Goal: Transaction & Acquisition: Purchase product/service

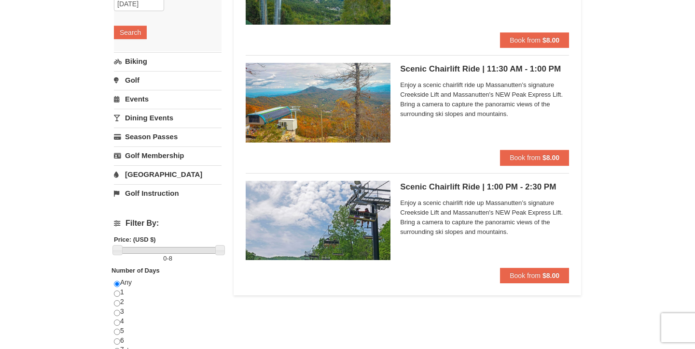
scroll to position [183, 0]
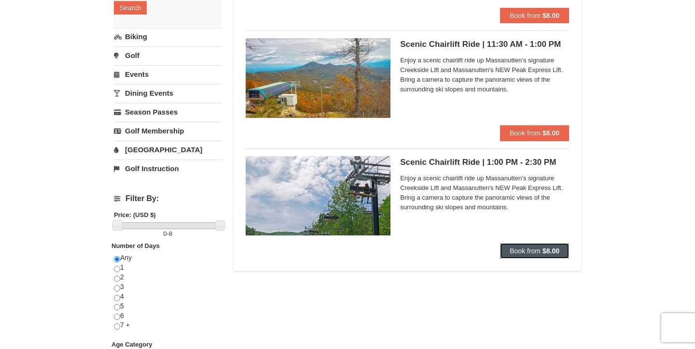
click at [533, 252] on span "Book from" at bounding box center [525, 251] width 31 height 8
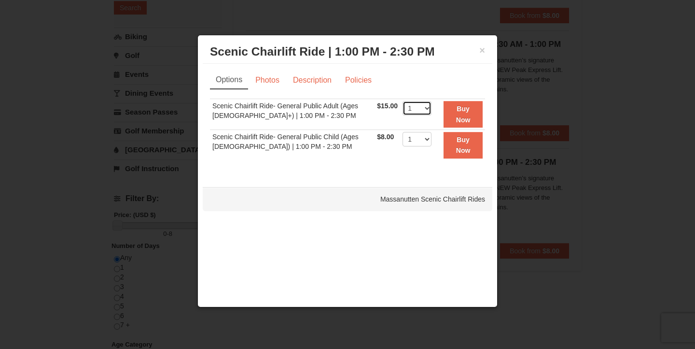
click at [425, 112] on select "1 2 3 4 5 6 7 8 9 10 11 12 13 14 15 16 17 18 19 20 21 22" at bounding box center [417, 108] width 29 height 14
select select "2"
click at [403, 101] on select "1 2 3 4 5 6 7 8 9 10 11 12 13 14 15 16 17 18 19 20 21 22" at bounding box center [417, 108] width 29 height 14
click at [456, 111] on strong "Buy Now" at bounding box center [463, 114] width 14 height 18
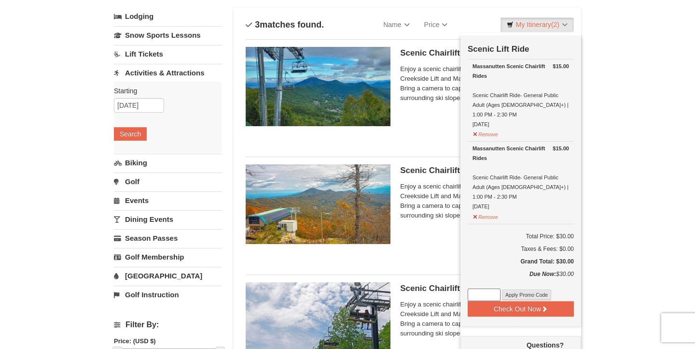
scroll to position [42, 0]
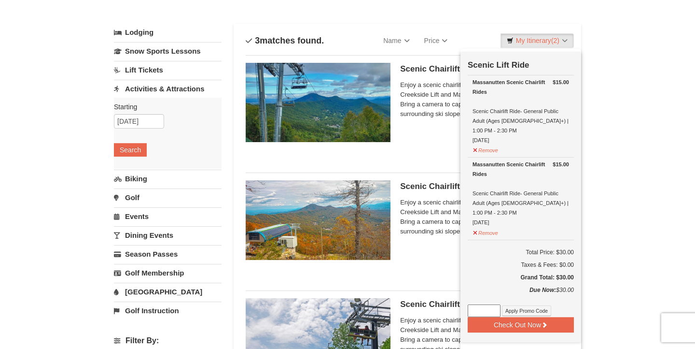
click at [474, 304] on input at bounding box center [484, 310] width 33 height 13
paste input "WPHarvest25"
type input "WPHarvest25"
click at [538, 305] on button "Apply Promo Code" at bounding box center [526, 310] width 49 height 11
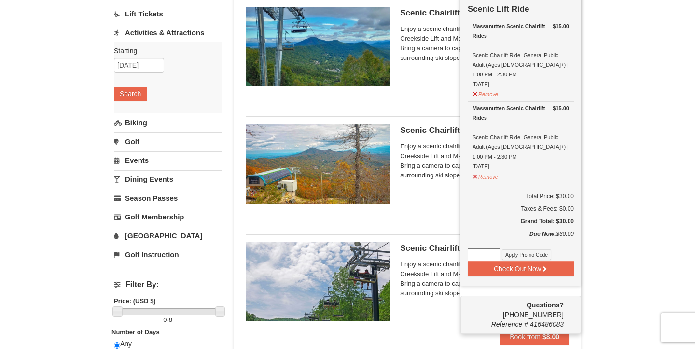
scroll to position [103, 0]
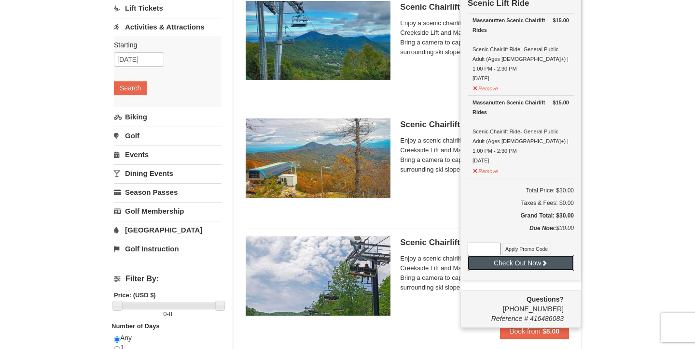
click at [525, 255] on button "Check Out Now" at bounding box center [521, 262] width 106 height 15
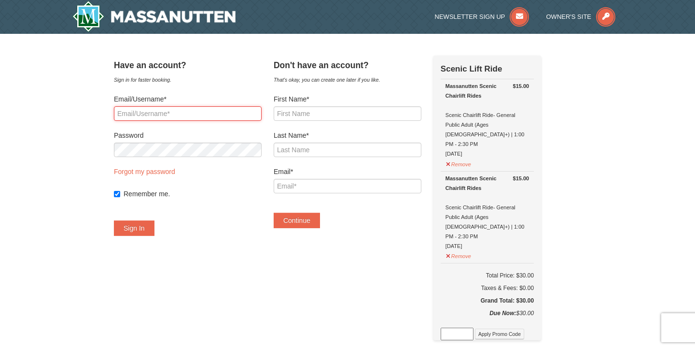
click at [183, 114] on input "Email/Username*" at bounding box center [188, 113] width 148 height 14
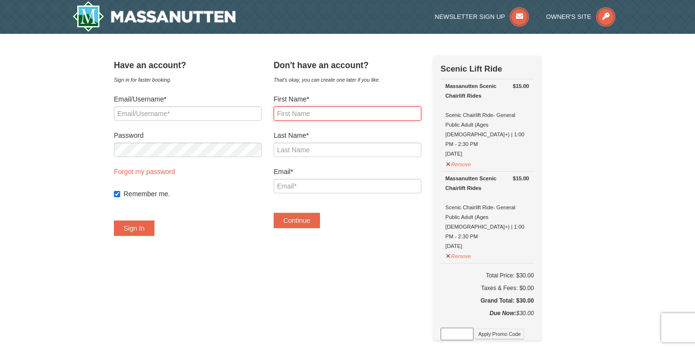
click at [317, 119] on input "First Name*" at bounding box center [348, 113] width 148 height 14
type input "Maggie"
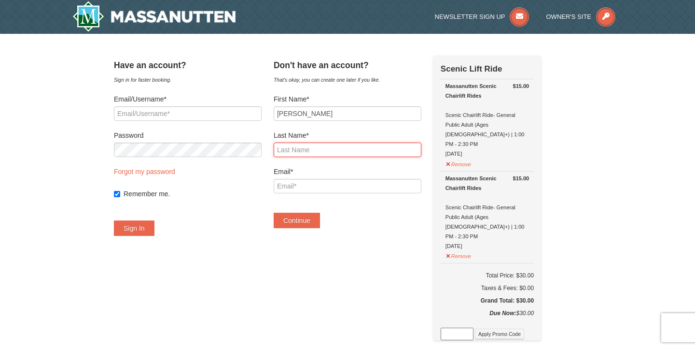
click at [308, 154] on input "Last Name*" at bounding box center [348, 149] width 148 height 14
type input "Breeden"
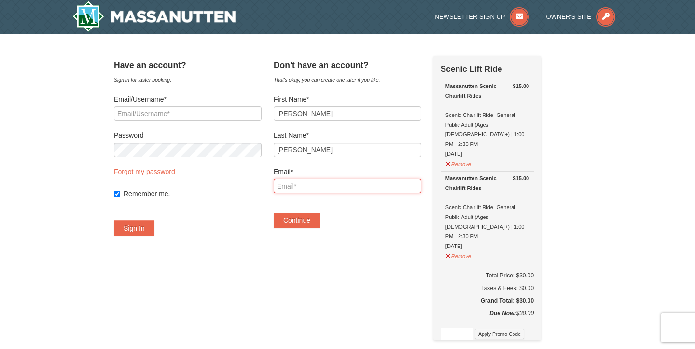
click at [296, 184] on input "Email*" at bounding box center [348, 186] width 148 height 14
type input "maggiebreeden04@gmail.com"
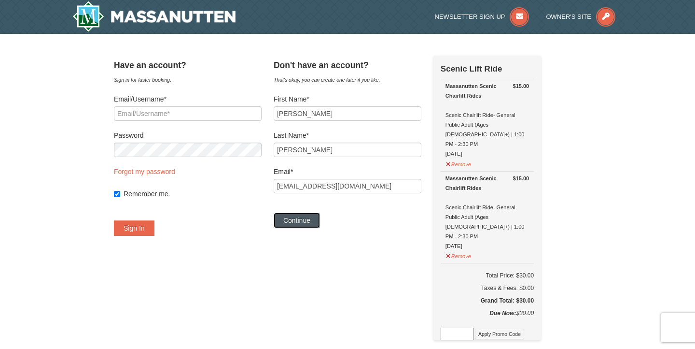
click at [298, 218] on button "Continue" at bounding box center [297, 219] width 46 height 15
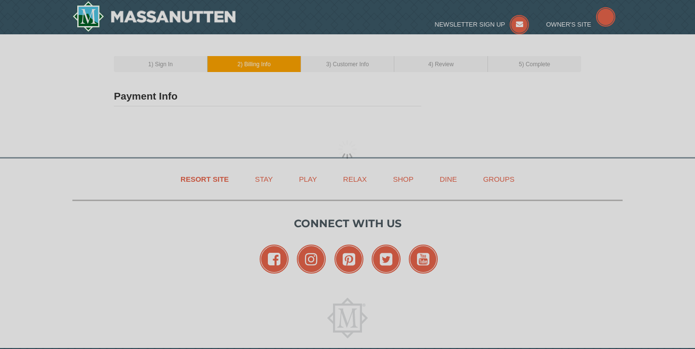
type input "Maggie Breeden"
type input "[EMAIL_ADDRESS][DOMAIN_NAME]"
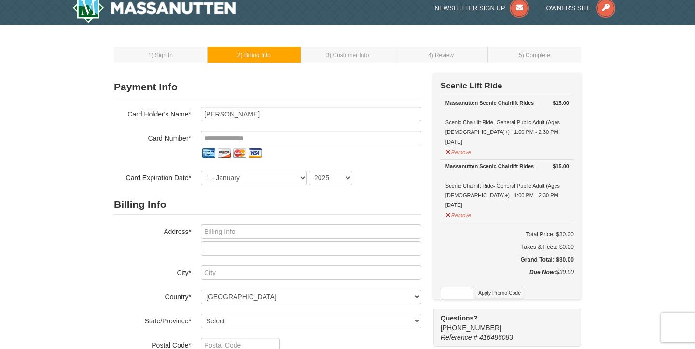
scroll to position [6, 0]
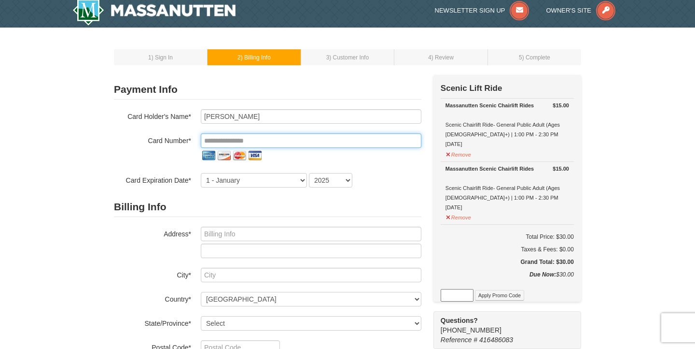
click at [246, 140] on input "tel" at bounding box center [311, 140] width 221 height 14
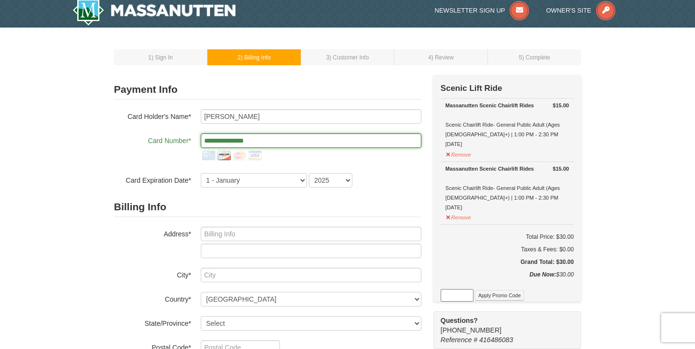
type input "**********"
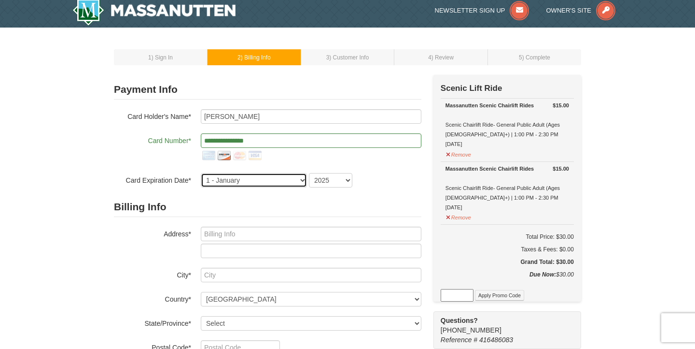
click at [225, 177] on select "1 - January 2 - February 3 - March 4 - April 5 - May 6 - June 7 - July 8 - Augu…" at bounding box center [254, 180] width 106 height 14
select select "8"
click at [201, 173] on select "1 - January 2 - February 3 - March 4 - April 5 - May 6 - June 7 - July 8 - Augu…" at bounding box center [254, 180] width 106 height 14
click at [338, 182] on select "2025 2026 2027 2028 2029 2030 2031 2032 2033 2034" at bounding box center [330, 180] width 43 height 14
select select "2030"
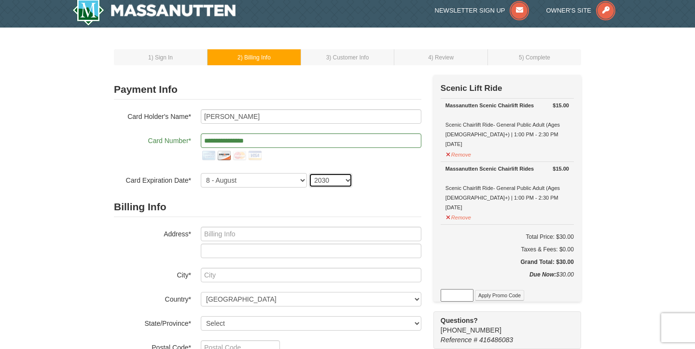
click at [309, 173] on select "2025 2026 2027 2028 2029 2030 2031 2032 2033 2034" at bounding box center [330, 180] width 43 height 14
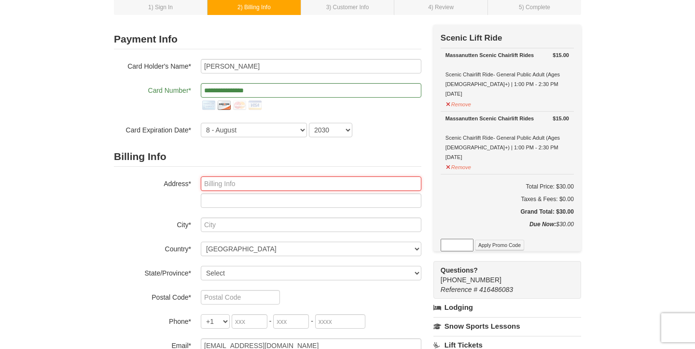
click at [246, 186] on input "text" at bounding box center [311, 183] width 221 height 14
type input "1183 Devon Lane Apt E"
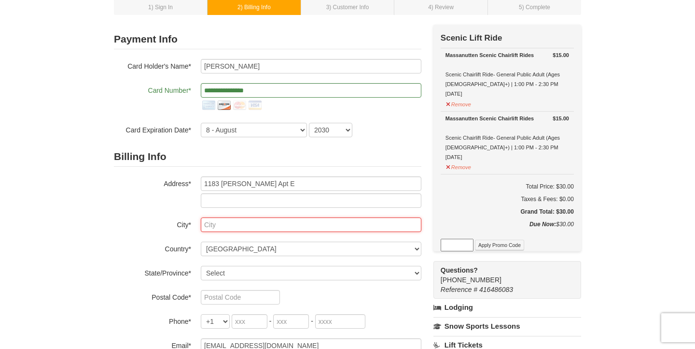
type input "Harrisonburg"
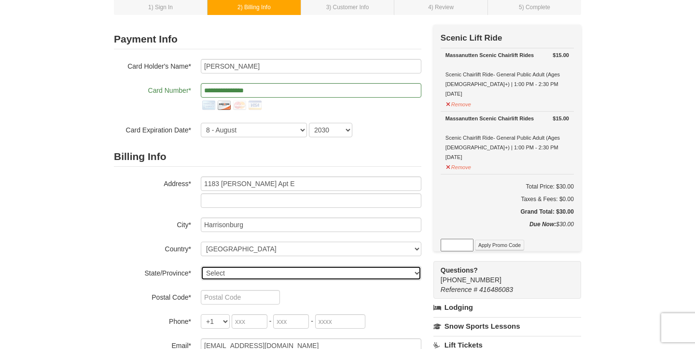
select select "VA"
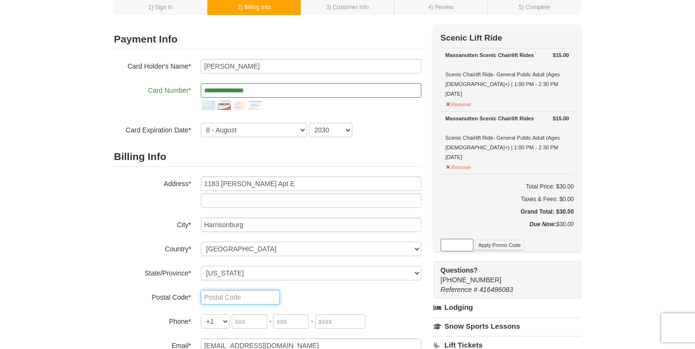
type input "22801"
type input "571"
type input "330"
type input "0309"
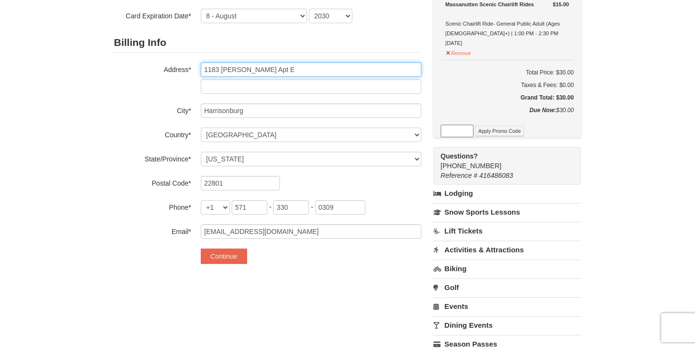
scroll to position [180, 0]
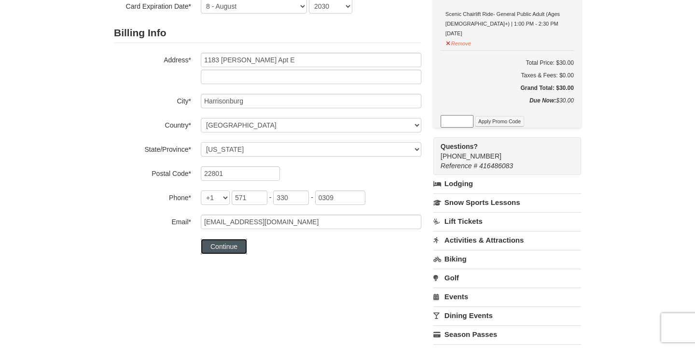
click at [223, 241] on button "Continue" at bounding box center [224, 246] width 46 height 15
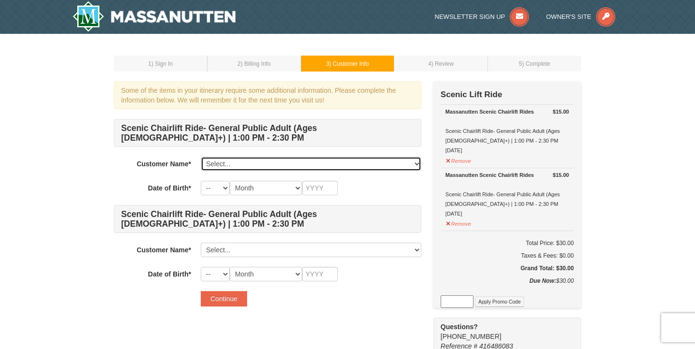
click at [267, 159] on select "Select... Maggie Breeden Add New..." at bounding box center [311, 163] width 221 height 14
select select "28340554"
click at [201, 156] on select "Select... Maggie Breeden Add New..." at bounding box center [311, 163] width 221 height 14
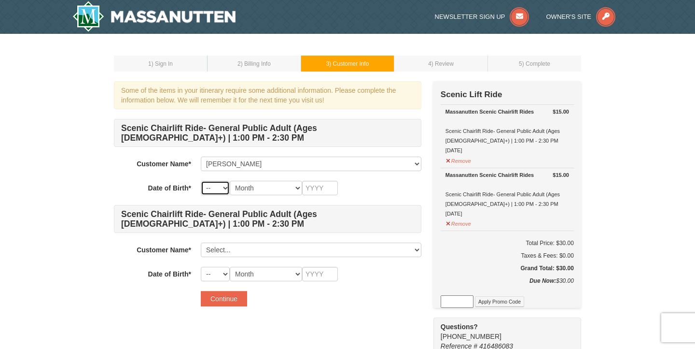
click at [222, 183] on select "-- 01 02 03 04 05 06 07 08 09 10 11 12 13 14 15 16 17 18 19 20 21 22 23 24 25 2…" at bounding box center [215, 188] width 29 height 14
select select "12"
click at [201, 181] on select "-- 01 02 03 04 05 06 07 08 09 10 11 12 13 14 15 16 17 18 19 20 21 22 23 24 25 2…" at bounding box center [215, 188] width 29 height 14
click at [276, 185] on select "Month January February March April May June July August September October Novem…" at bounding box center [266, 188] width 72 height 14
select select "11"
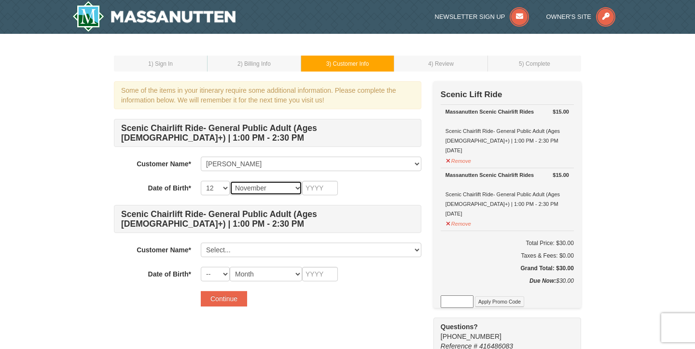
click at [230, 181] on select "Month January February March April May June July August September October Novem…" at bounding box center [266, 188] width 72 height 14
click at [323, 190] on input "text" at bounding box center [320, 188] width 36 height 14
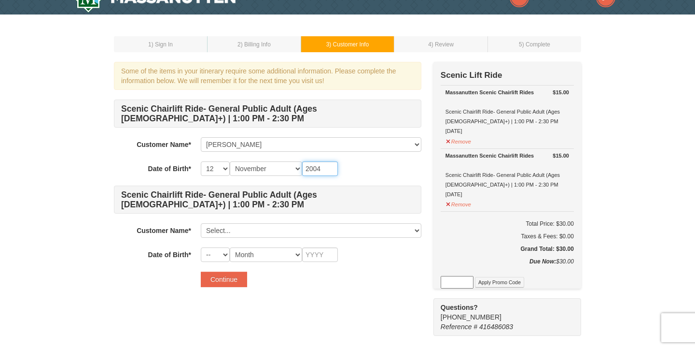
scroll to position [20, 0]
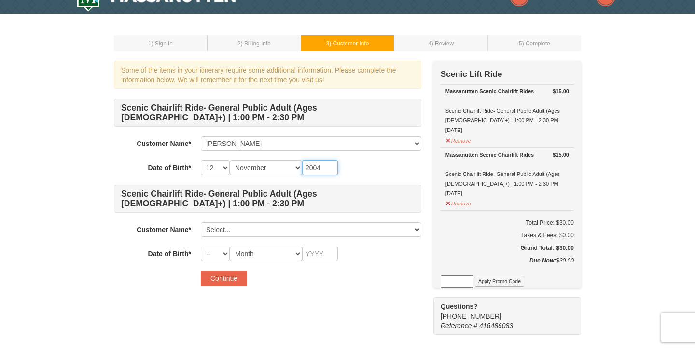
type input "2004"
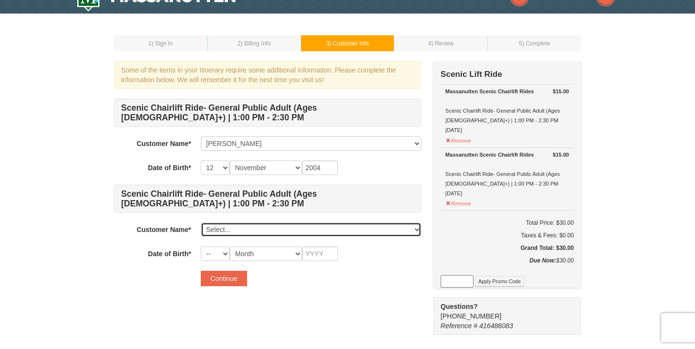
click at [230, 225] on select "Select... Maggie Breeden Add New..." at bounding box center [311, 229] width 221 height 14
click at [243, 229] on select "Select... Maggie Breeden Add New..." at bounding box center [311, 229] width 221 height 14
click select "Select... Maggie Breeden Add New..." at bounding box center [311, 229] width 221 height 14
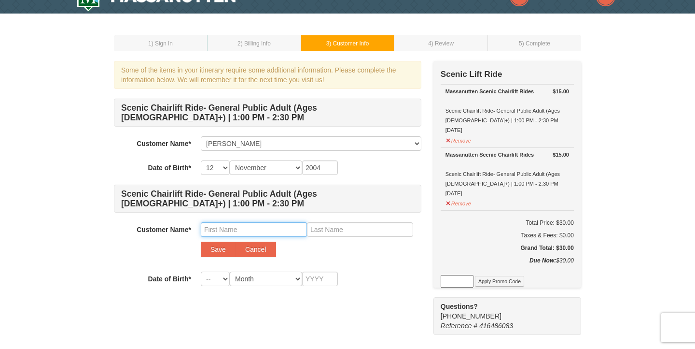
click at [259, 229] on input "text" at bounding box center [254, 229] width 106 height 14
type input "Annay"
click at [353, 224] on input "text" at bounding box center [360, 229] width 106 height 14
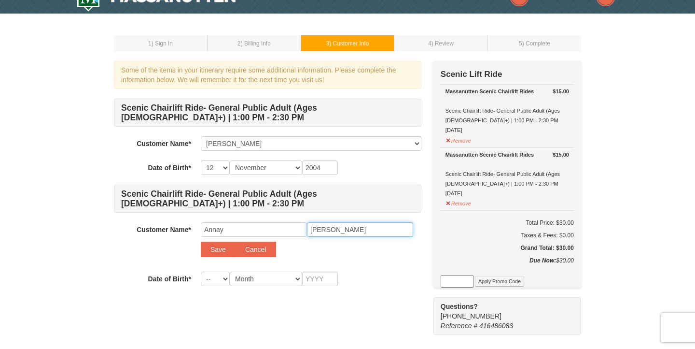
type input "Chakravorty"
click at [225, 285] on select "-- 01 02 03 04 05 06 07 08 09 10 11 12 13 14 15 16 17 18 19 20 21 22 23 24 25 2…" at bounding box center [215, 278] width 29 height 14
select select "14"
click at [201, 271] on select "-- 01 02 03 04 05 06 07 08 09 10 11 12 13 14 15 16 17 18 19 20 21 22 23 24 25 2…" at bounding box center [215, 278] width 29 height 14
click at [265, 276] on select "Month January February March April May June July August September October Novem…" at bounding box center [266, 278] width 72 height 14
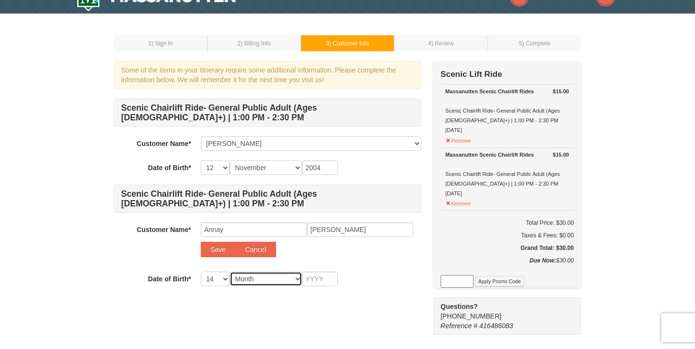
select select "02"
click at [230, 271] on select "Month January February March April May June July August September October Novem…" at bounding box center [266, 278] width 72 height 14
click at [328, 279] on input "text" at bounding box center [320, 278] width 36 height 14
type input "2003"
click at [334, 306] on div "Continue" at bounding box center [311, 302] width 221 height 15
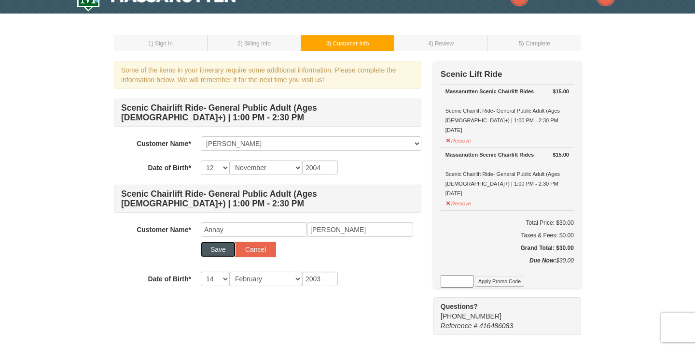
click at [221, 252] on button "Save" at bounding box center [218, 248] width 35 height 15
select select
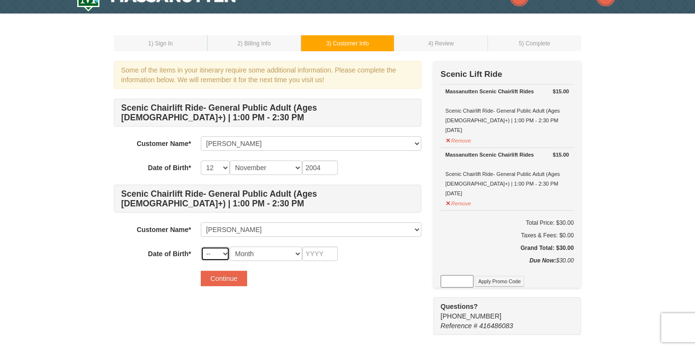
click at [228, 253] on select "-- 01 02 03 04 05 06 07 08 09 10 11 12 13 14 15 16 17 18 19 20 21 22 23 24 25 2…" at bounding box center [215, 253] width 29 height 14
select select "14"
click at [201, 246] on select "-- 01 02 03 04 05 06 07 08 09 10 11 12 13 14 15 16 17 18 19 20 21 22 23 24 25 2…" at bounding box center [215, 253] width 29 height 14
click at [268, 244] on div "Scenic Chairlift Ride- General Public Adult (Ages 13+) | 1:00 PM - 2:30 PM Cust…" at bounding box center [268, 179] width 308 height 162
click at [266, 251] on select "Month January February March April May June July August September October Novem…" at bounding box center [266, 253] width 72 height 14
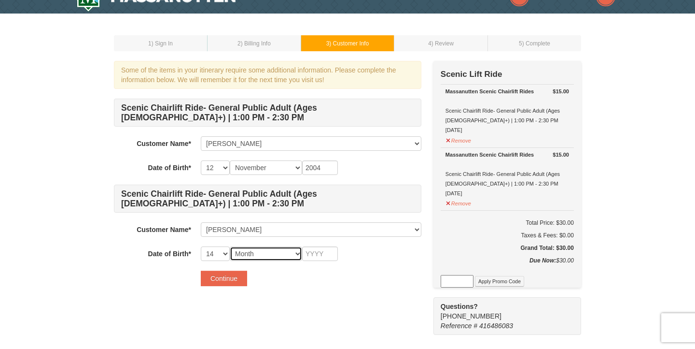
select select "02"
click at [230, 246] on select "Month January February March April May June July August September October Novem…" at bounding box center [266, 253] width 72 height 14
click at [321, 250] on input "text" at bounding box center [320, 253] width 36 height 14
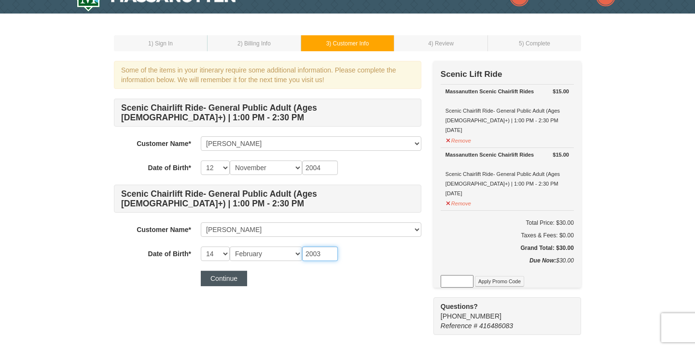
type input "2003"
click at [232, 277] on button "Continue" at bounding box center [224, 277] width 46 height 15
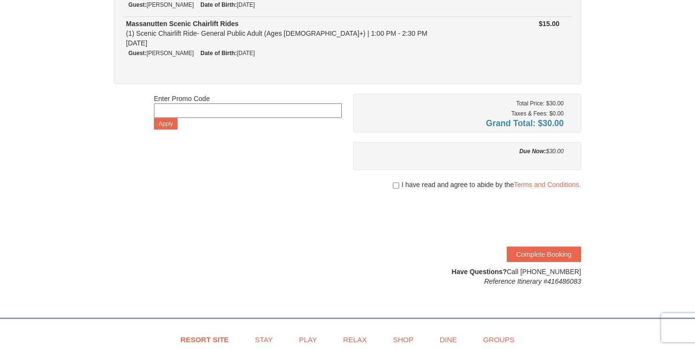
scroll to position [142, 0]
click at [394, 185] on input "checkbox" at bounding box center [396, 185] width 6 height 8
checkbox input "true"
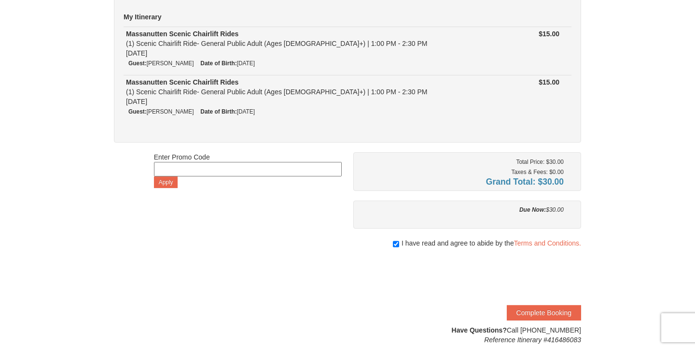
scroll to position [126, 0]
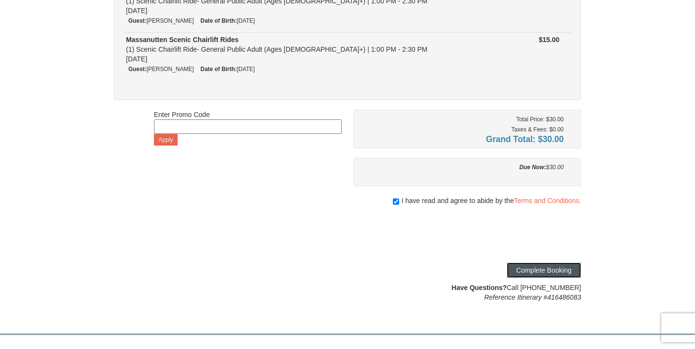
click at [541, 272] on button "Complete Booking" at bounding box center [544, 269] width 74 height 15
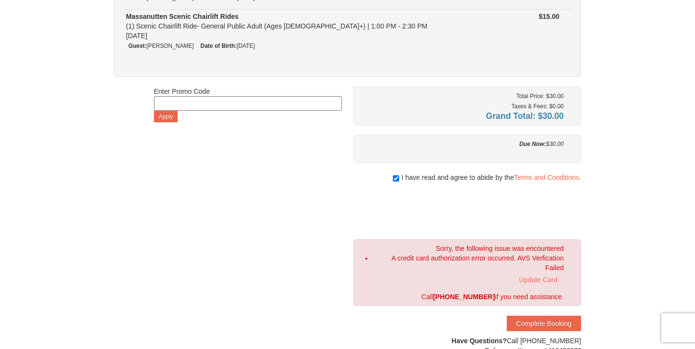
scroll to position [155, 0]
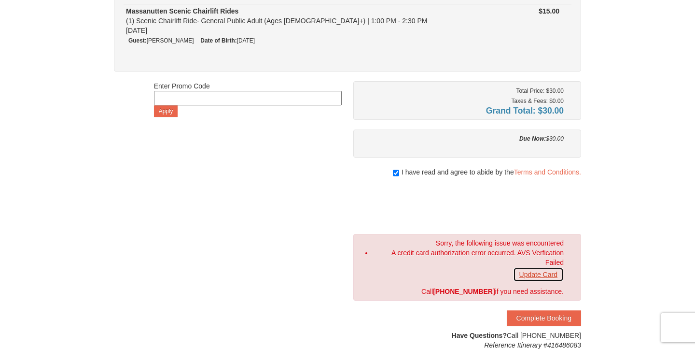
click at [535, 274] on link "Update Card" at bounding box center [538, 274] width 51 height 14
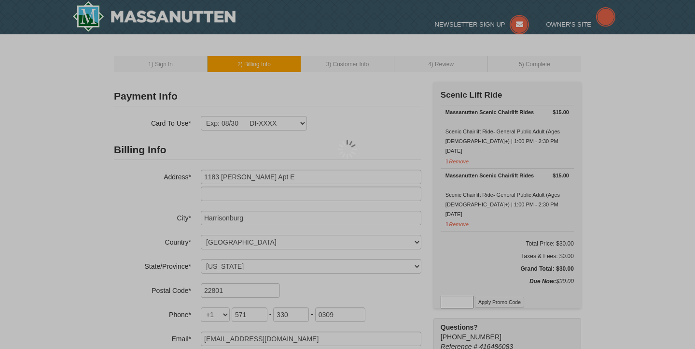
select select "VA"
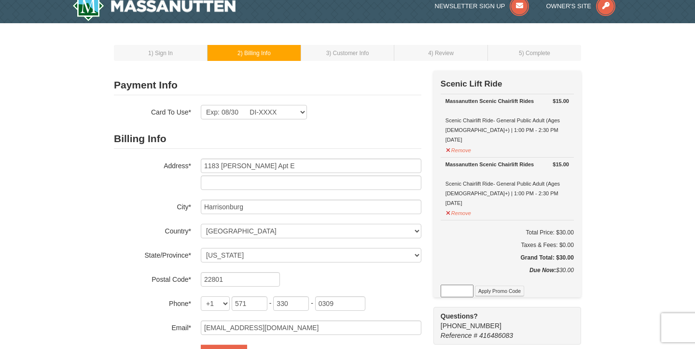
scroll to position [11, 0]
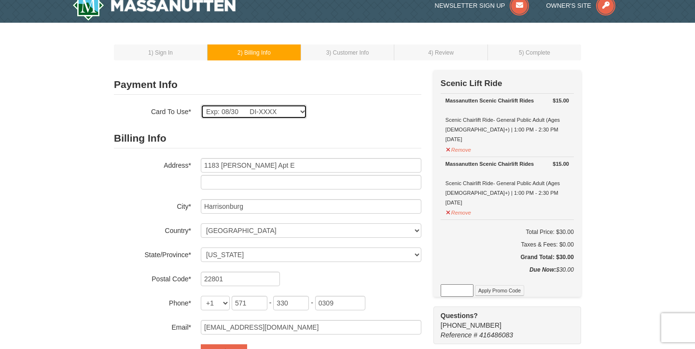
click at [295, 115] on select "Exp: 08/30 DI-XXXX New Card" at bounding box center [254, 111] width 106 height 14
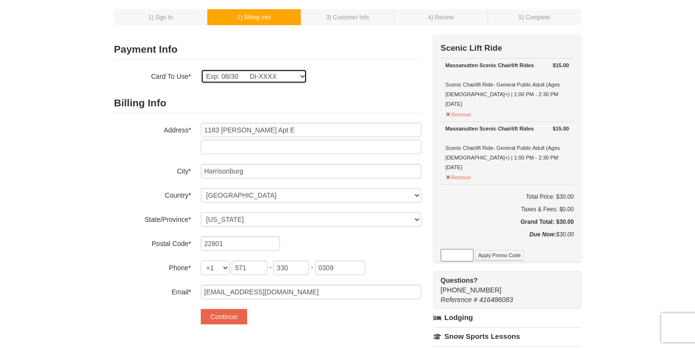
scroll to position [48, 0]
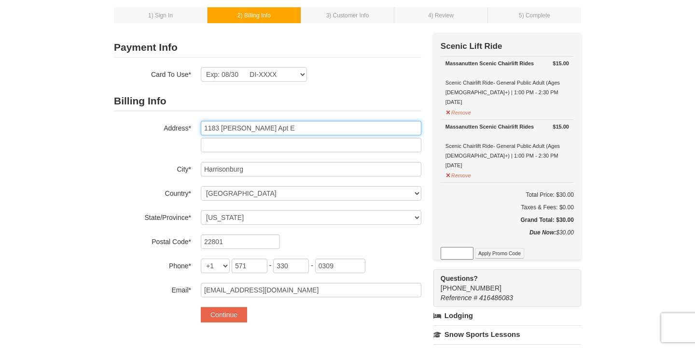
click at [255, 131] on input "1183 Devon Lane Apt E" at bounding box center [311, 128] width 221 height 14
type input "("
type input "9642 Park Street"
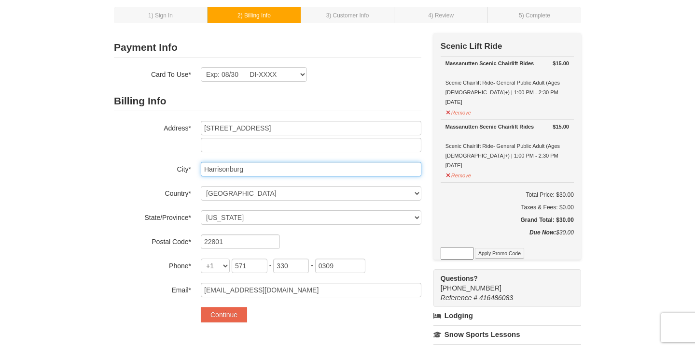
click at [247, 170] on input "Harrisonburg" at bounding box center [311, 169] width 221 height 14
click at [237, 170] on input "Harrisonburg" at bounding box center [311, 169] width 221 height 14
type input "Manassas"
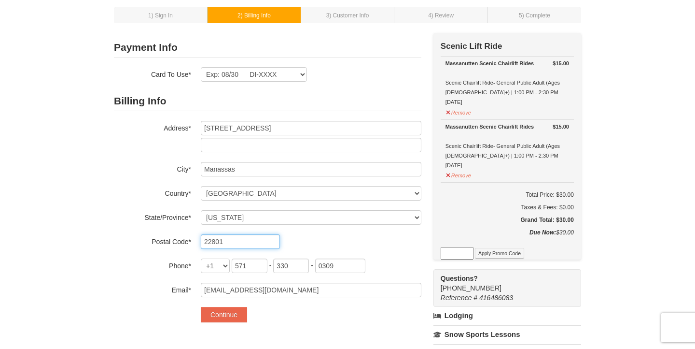
click at [223, 244] on input "22801" at bounding box center [240, 241] width 79 height 14
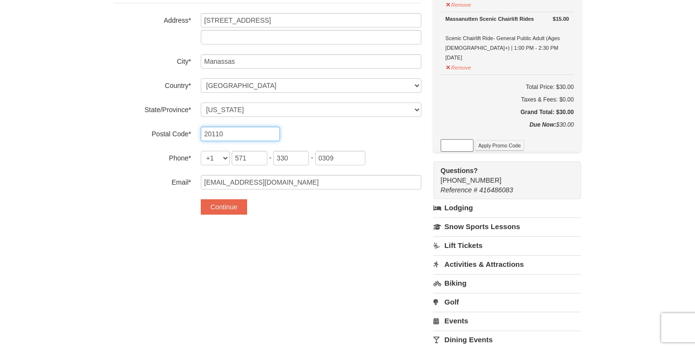
scroll to position [162, 0]
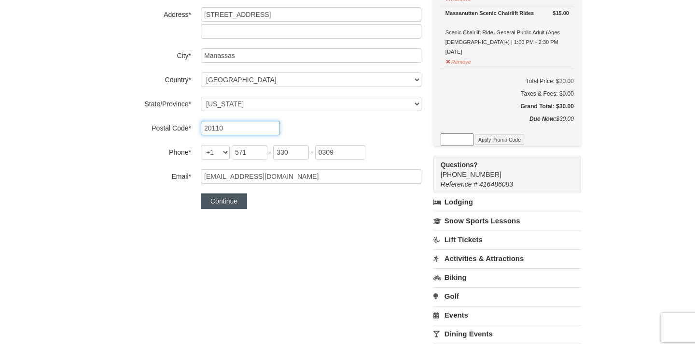
type input "20110"
click at [218, 202] on button "Continue" at bounding box center [224, 200] width 46 height 15
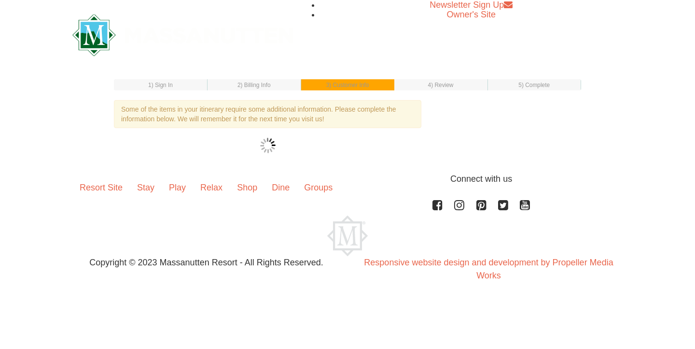
select select "12"
select select "11"
select select "14"
select select "02"
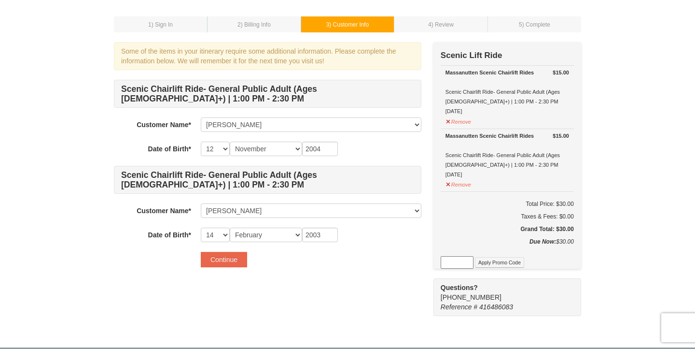
scroll to position [37, 0]
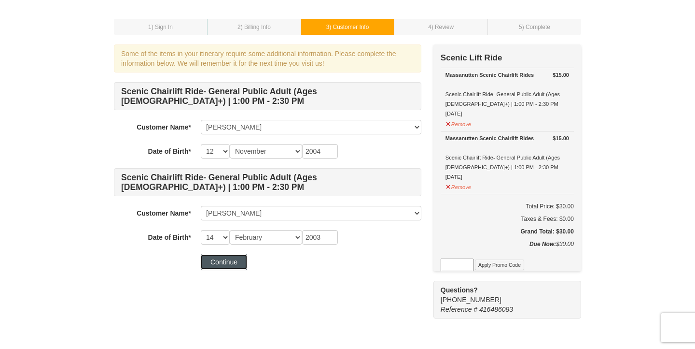
click at [236, 261] on button "Continue" at bounding box center [224, 261] width 46 height 15
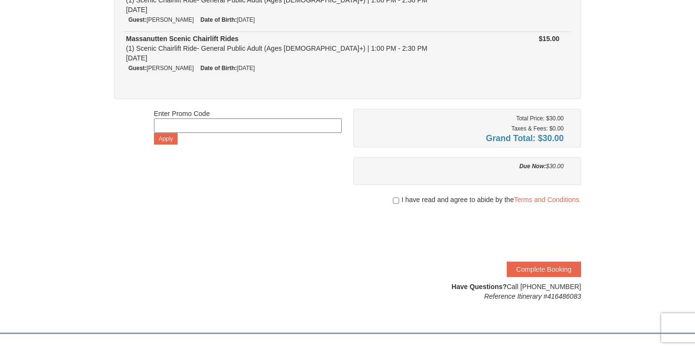
scroll to position [129, 0]
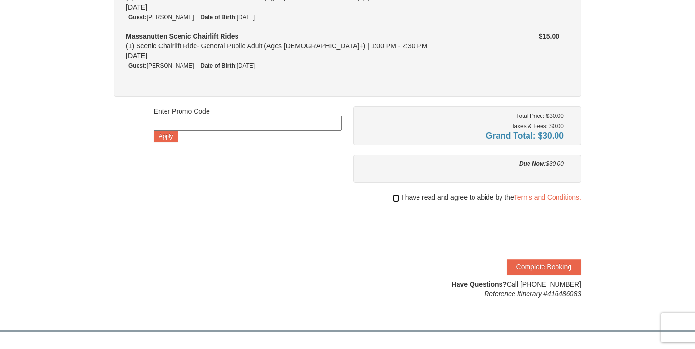
click at [396, 199] on input "checkbox" at bounding box center [396, 198] width 6 height 8
checkbox input "true"
click at [547, 265] on button "Complete Booking" at bounding box center [544, 266] width 74 height 15
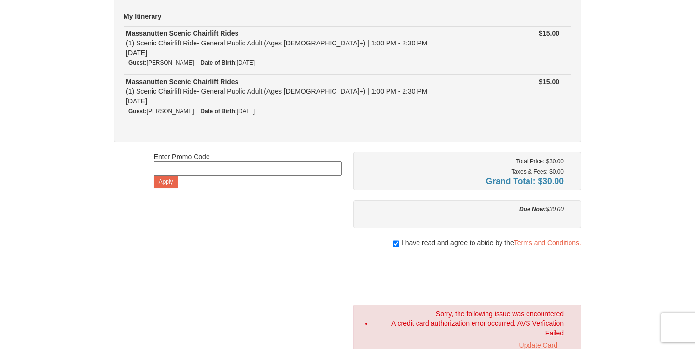
scroll to position [0, 0]
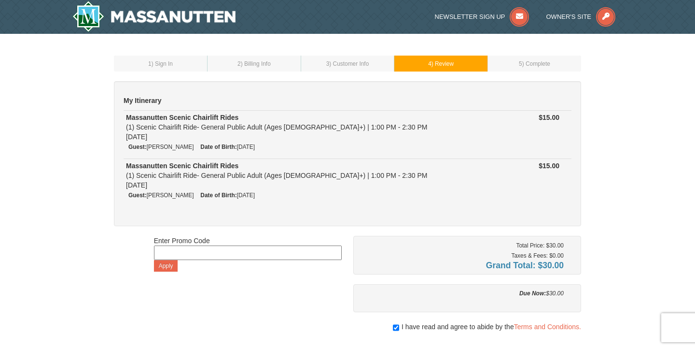
click at [336, 63] on span ") Customer Info" at bounding box center [349, 63] width 40 height 7
click at [250, 66] on span ") Billing Info" at bounding box center [256, 63] width 30 height 7
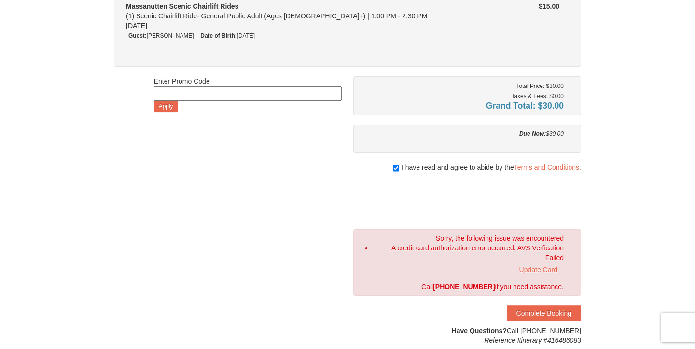
scroll to position [163, 0]
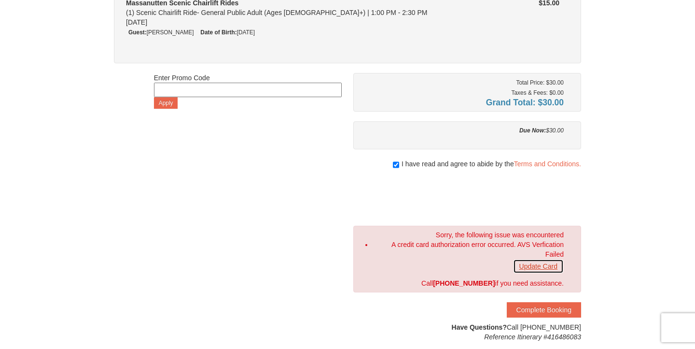
click at [552, 265] on link "Update Card" at bounding box center [538, 266] width 51 height 14
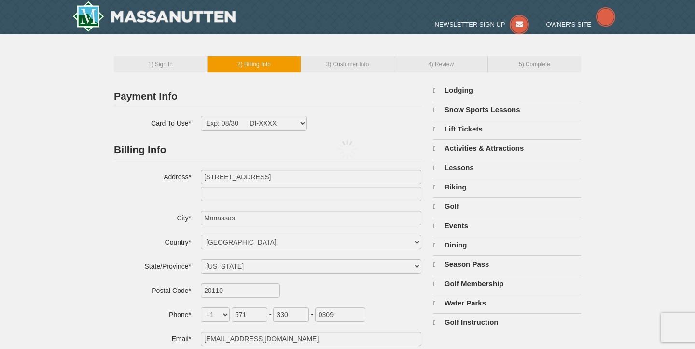
select select "VA"
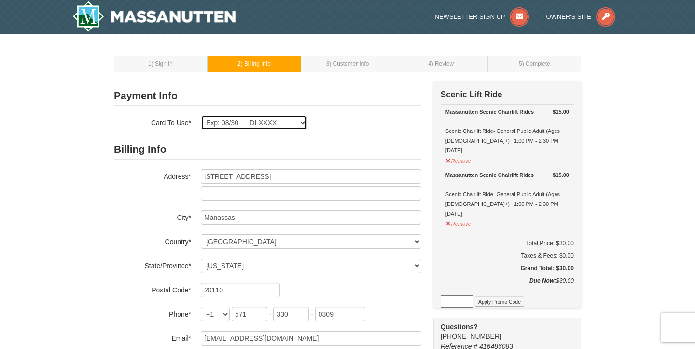
click at [266, 123] on select "Exp: 08/30 DI-XXXX New Card" at bounding box center [254, 122] width 106 height 14
select select
click at [201, 115] on select "Exp: 08/30 DI-XXXX New Card" at bounding box center [254, 122] width 106 height 14
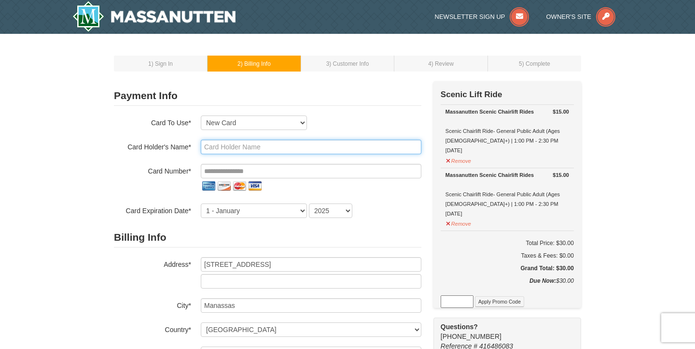
click at [267, 148] on input "text" at bounding box center [311, 147] width 221 height 14
type input "Maggie Breeden"
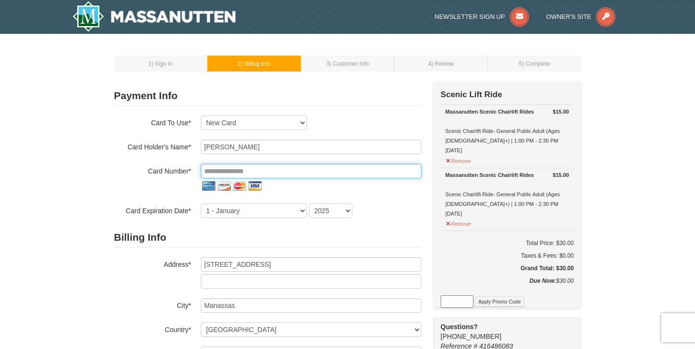
type input "**********"
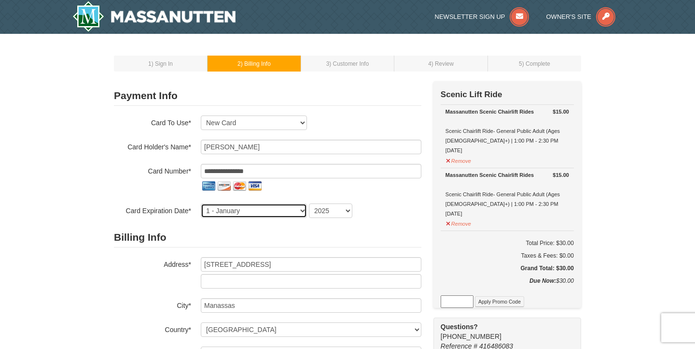
select select "8"
select select "2030"
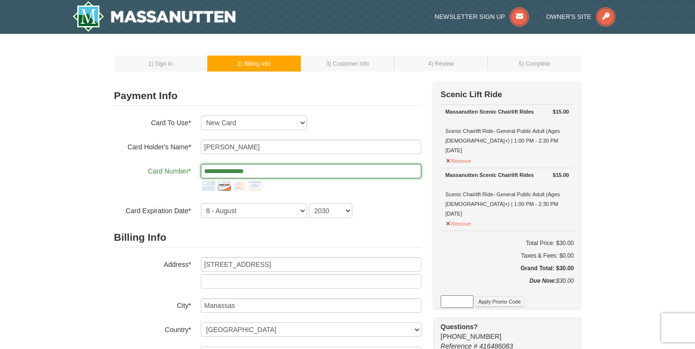
click at [219, 171] on input "**********" at bounding box center [311, 171] width 221 height 14
click at [233, 172] on input "**********" at bounding box center [311, 171] width 221 height 14
click at [248, 171] on input "**********" at bounding box center [311, 171] width 221 height 14
click at [207, 229] on h2 "Billing Info" at bounding box center [268, 237] width 308 height 20
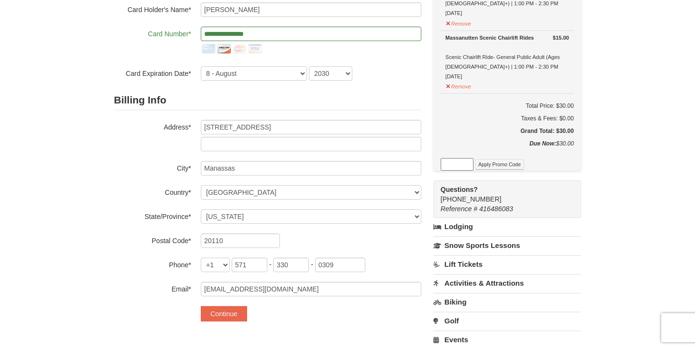
scroll to position [185, 0]
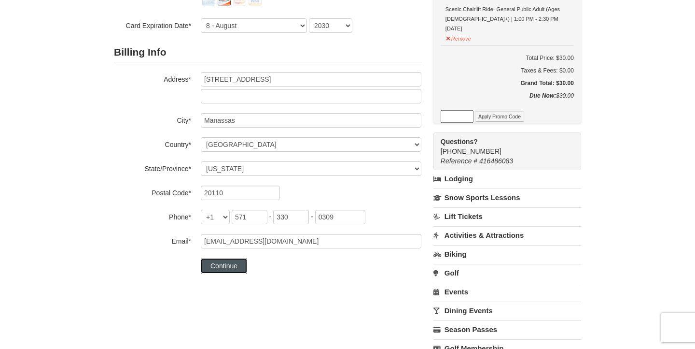
click at [240, 265] on button "Continue" at bounding box center [224, 265] width 46 height 15
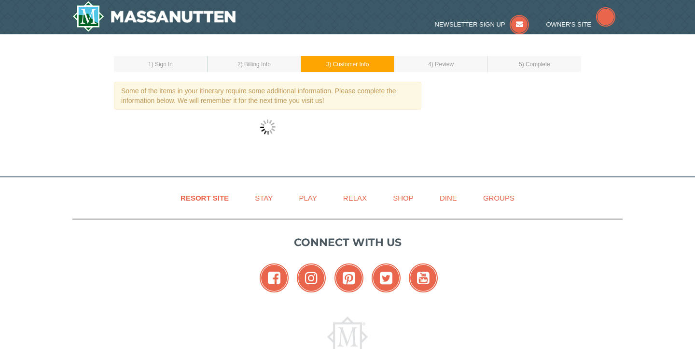
select select "12"
select select "11"
select select "14"
select select "02"
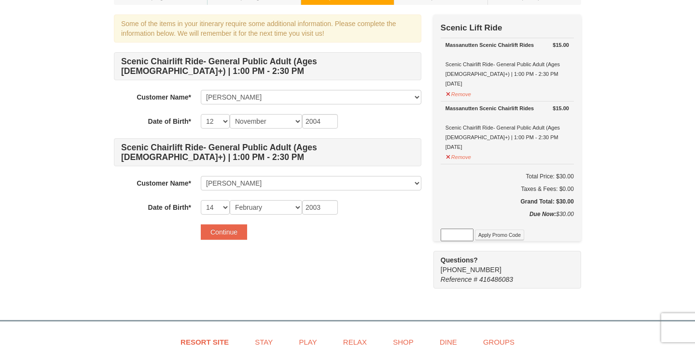
scroll to position [74, 0]
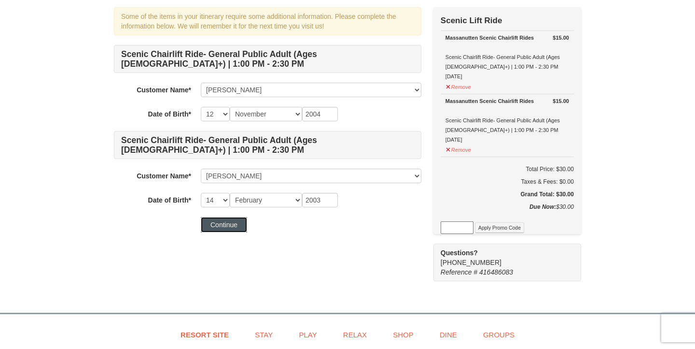
click at [222, 225] on button "Continue" at bounding box center [224, 224] width 46 height 15
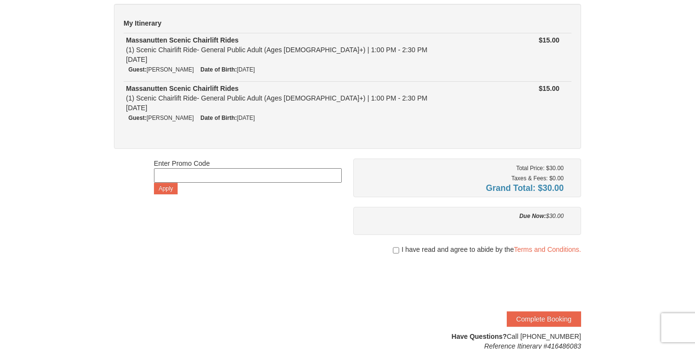
scroll to position [60, 0]
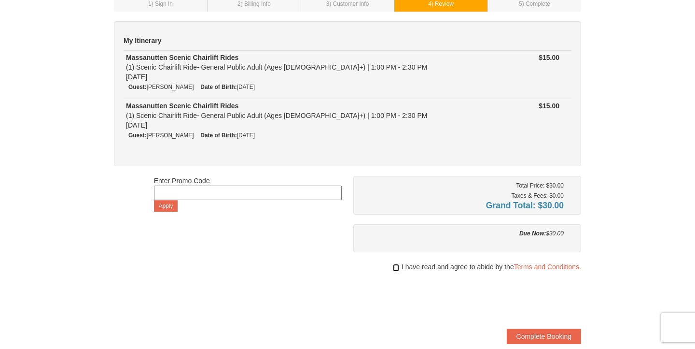
click at [393, 265] on input "checkbox" at bounding box center [396, 268] width 6 height 8
checkbox input "true"
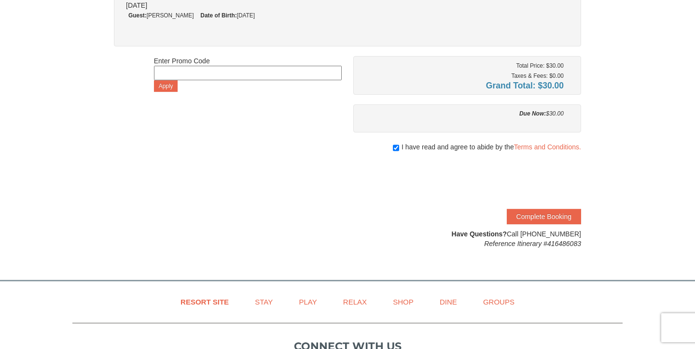
scroll to position [199, 0]
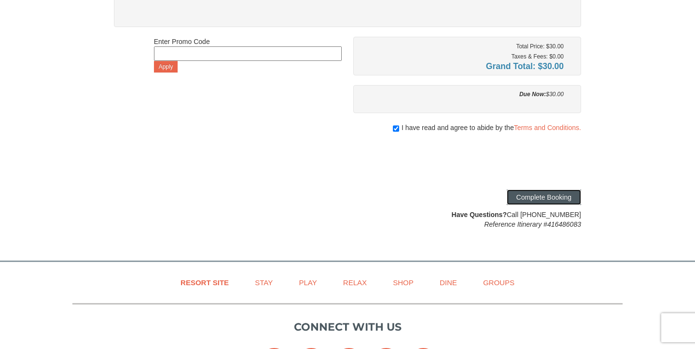
click at [549, 199] on button "Complete Booking" at bounding box center [544, 196] width 74 height 15
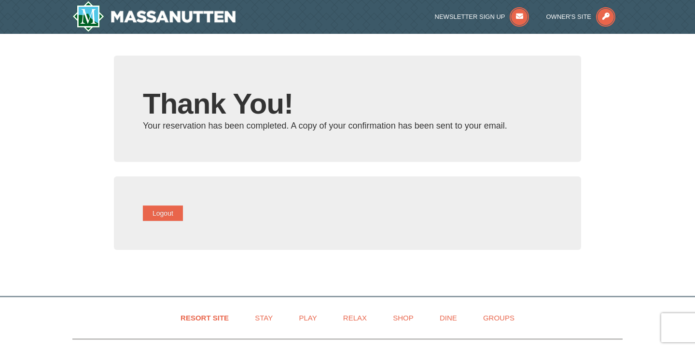
type input "[EMAIL_ADDRESS][DOMAIN_NAME]"
